Goal: Navigation & Orientation: Find specific page/section

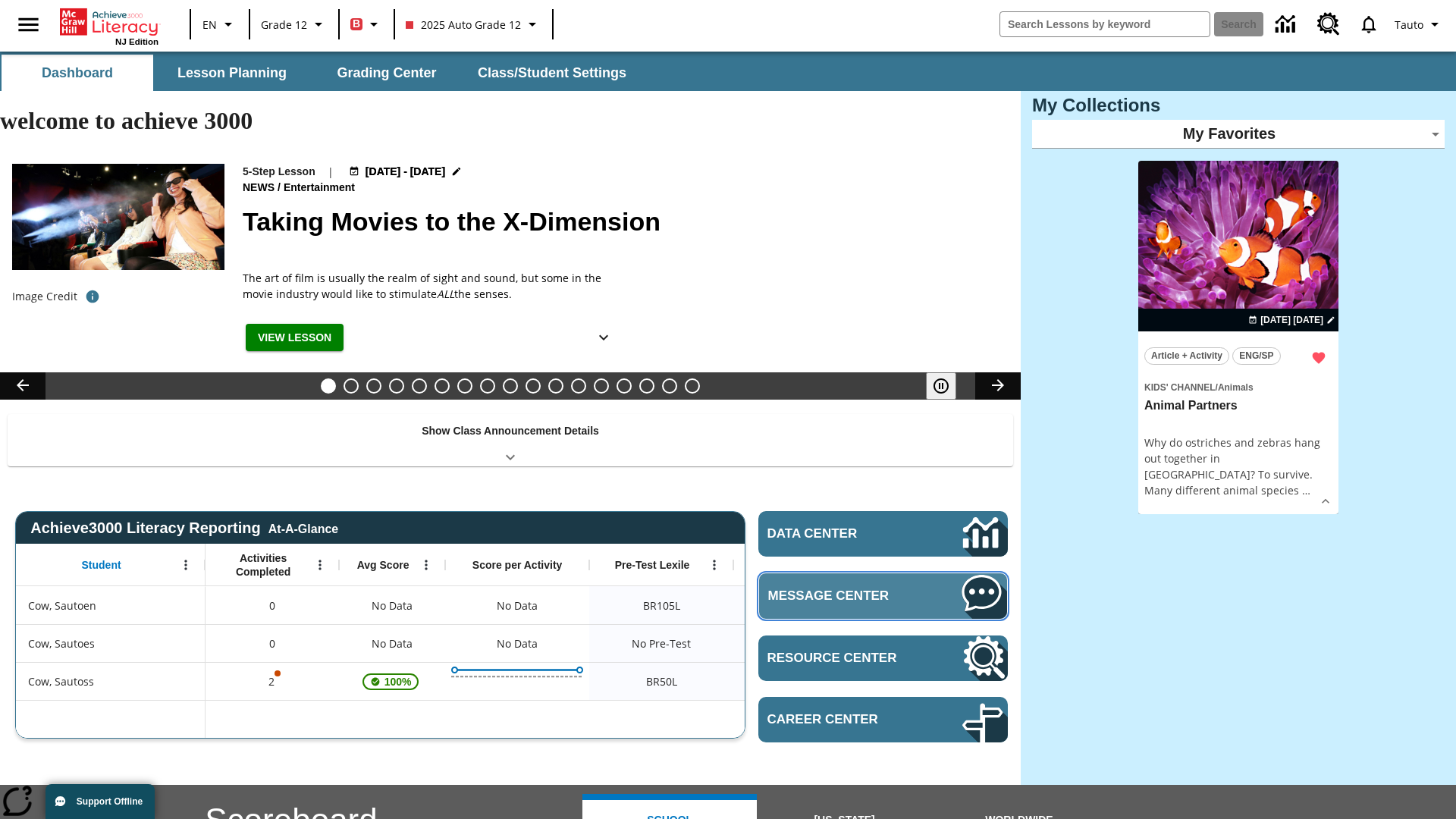
click at [883, 589] on span "Message Center" at bounding box center [842, 596] width 148 height 15
